Goal: Information Seeking & Learning: Understand process/instructions

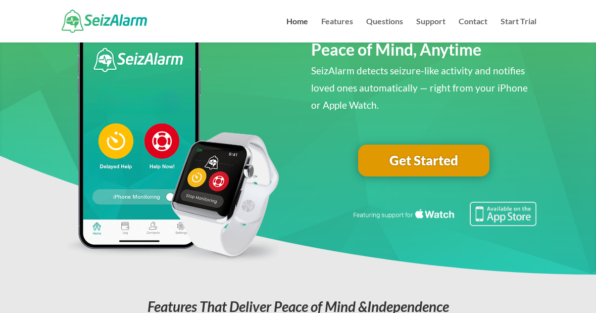
scroll to position [77, 0]
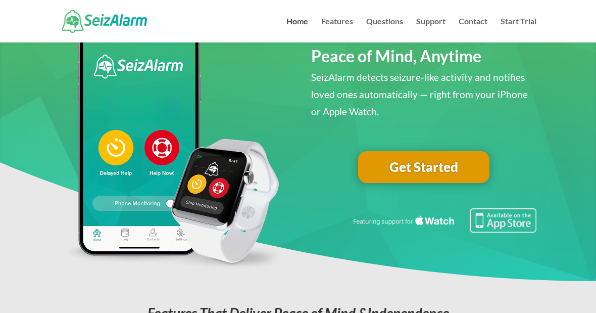
click at [345, 21] on link "Features" at bounding box center [337, 30] width 32 height 25
click at [392, 27] on link "Questions" at bounding box center [384, 30] width 37 height 25
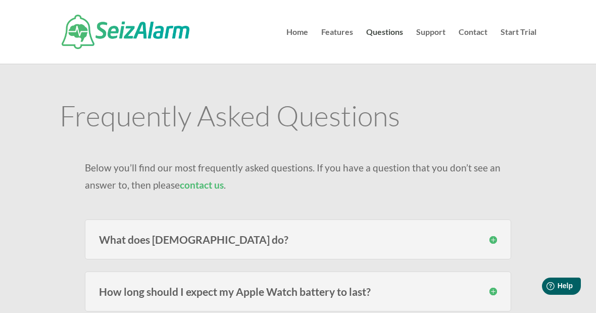
click at [300, 36] on link "Home" at bounding box center [298, 45] width 22 height 35
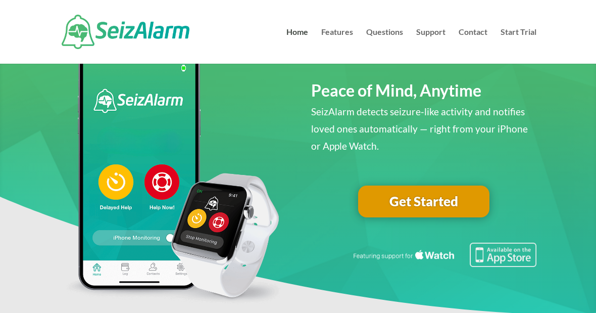
click at [523, 30] on link "Start Trial" at bounding box center [519, 45] width 36 height 35
click at [432, 35] on link "Support" at bounding box center [430, 45] width 29 height 35
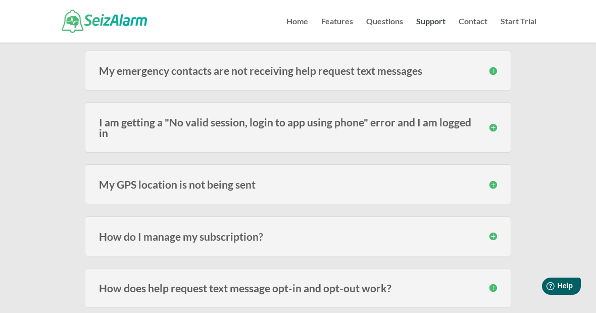
scroll to position [398, 0]
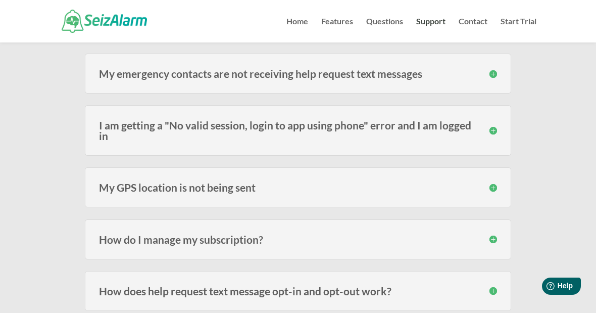
click at [499, 240] on div "How do I manage my subscription? Managing your subscription is done via iTunes …" at bounding box center [298, 239] width 427 height 40
click at [114, 235] on h3 "How do I manage my subscription?" at bounding box center [298, 239] width 398 height 11
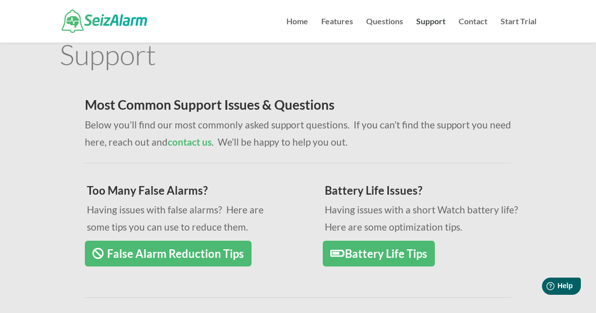
scroll to position [0, 0]
